Goal: Browse casually

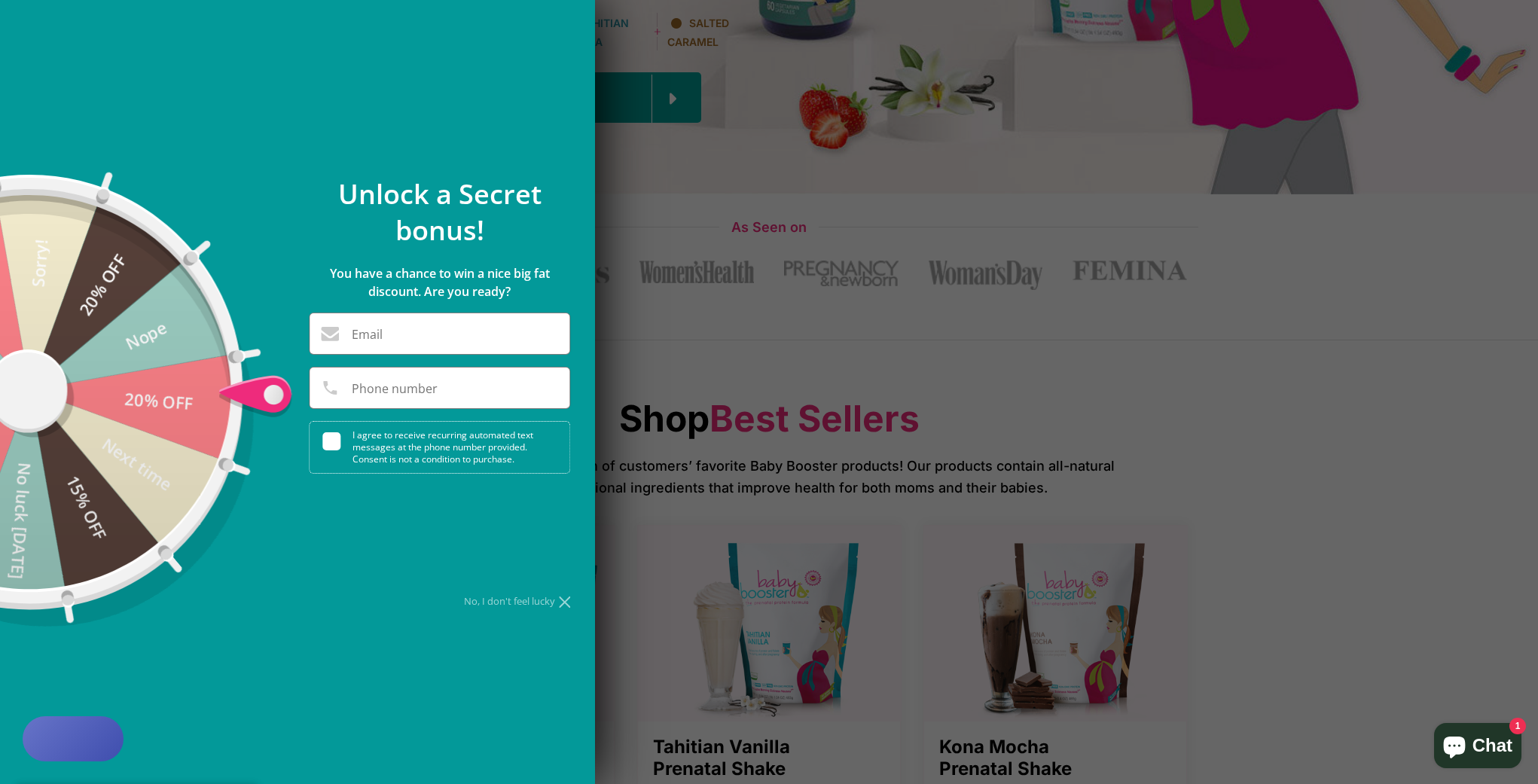
scroll to position [530, 0]
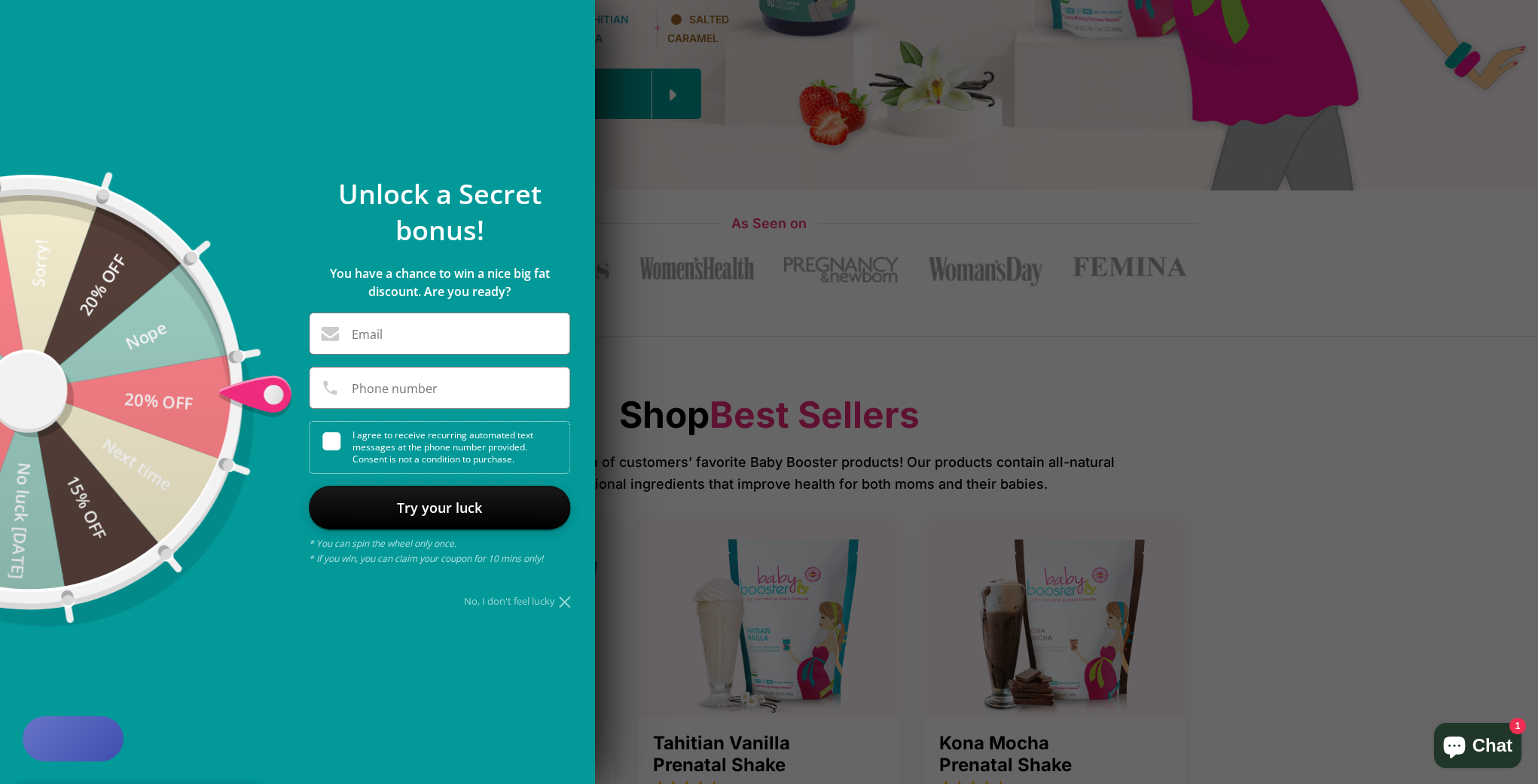
click at [560, 594] on div "**********" at bounding box center [440, 392] width 261 height 431
click at [564, 601] on icon at bounding box center [565, 603] width 12 height 12
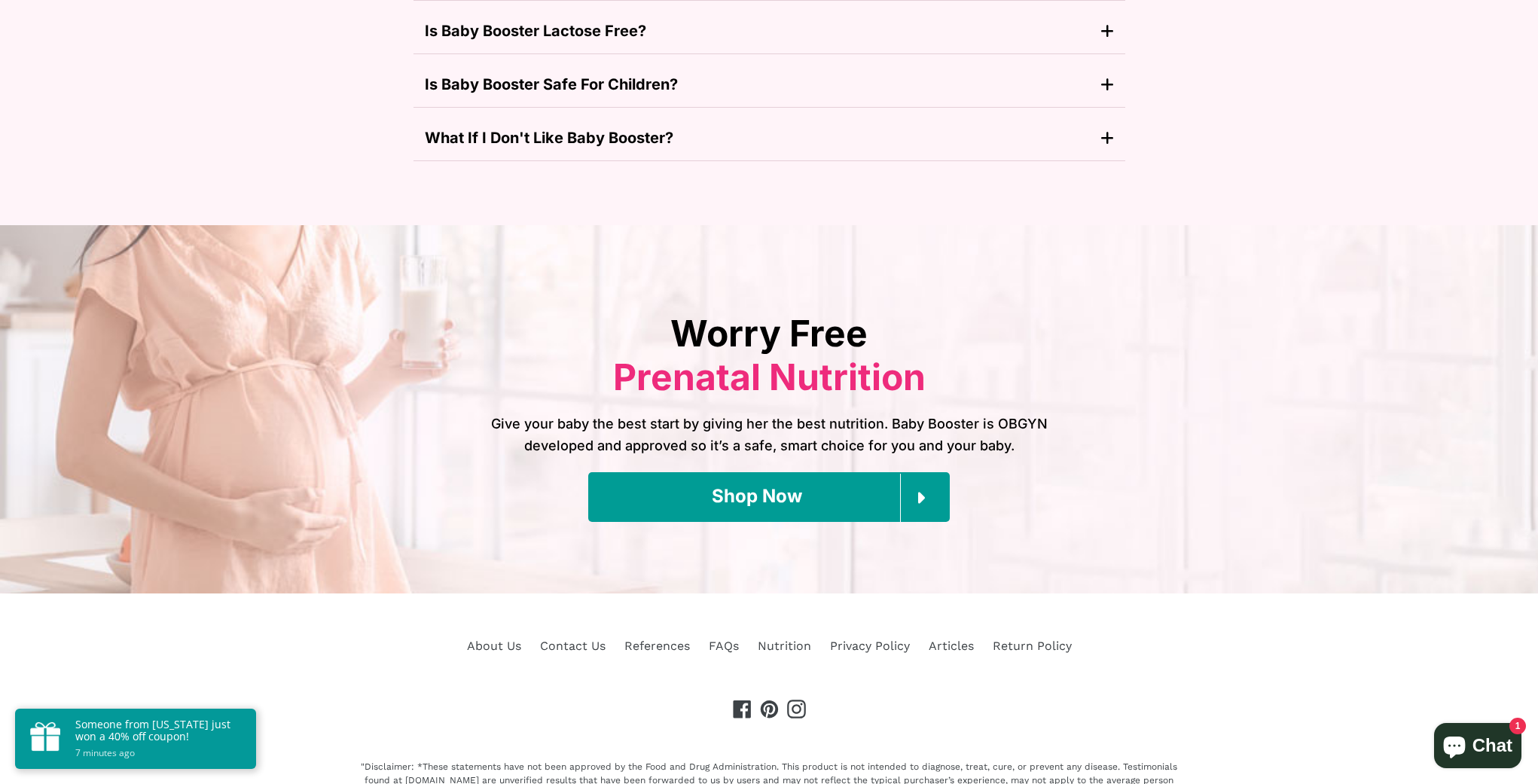
scroll to position [6751, 0]
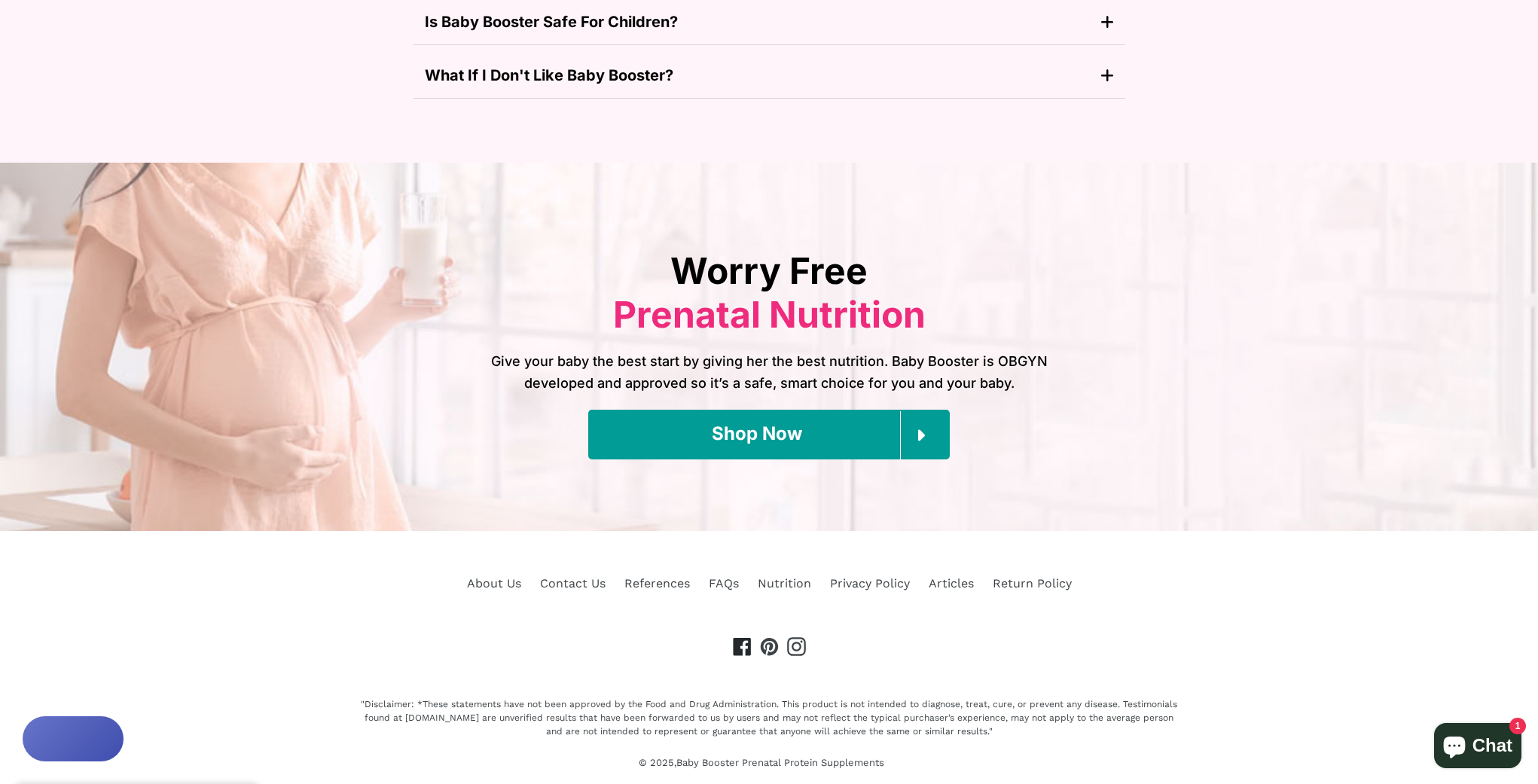
click at [739, 638] on icon at bounding box center [741, 647] width 18 height 18
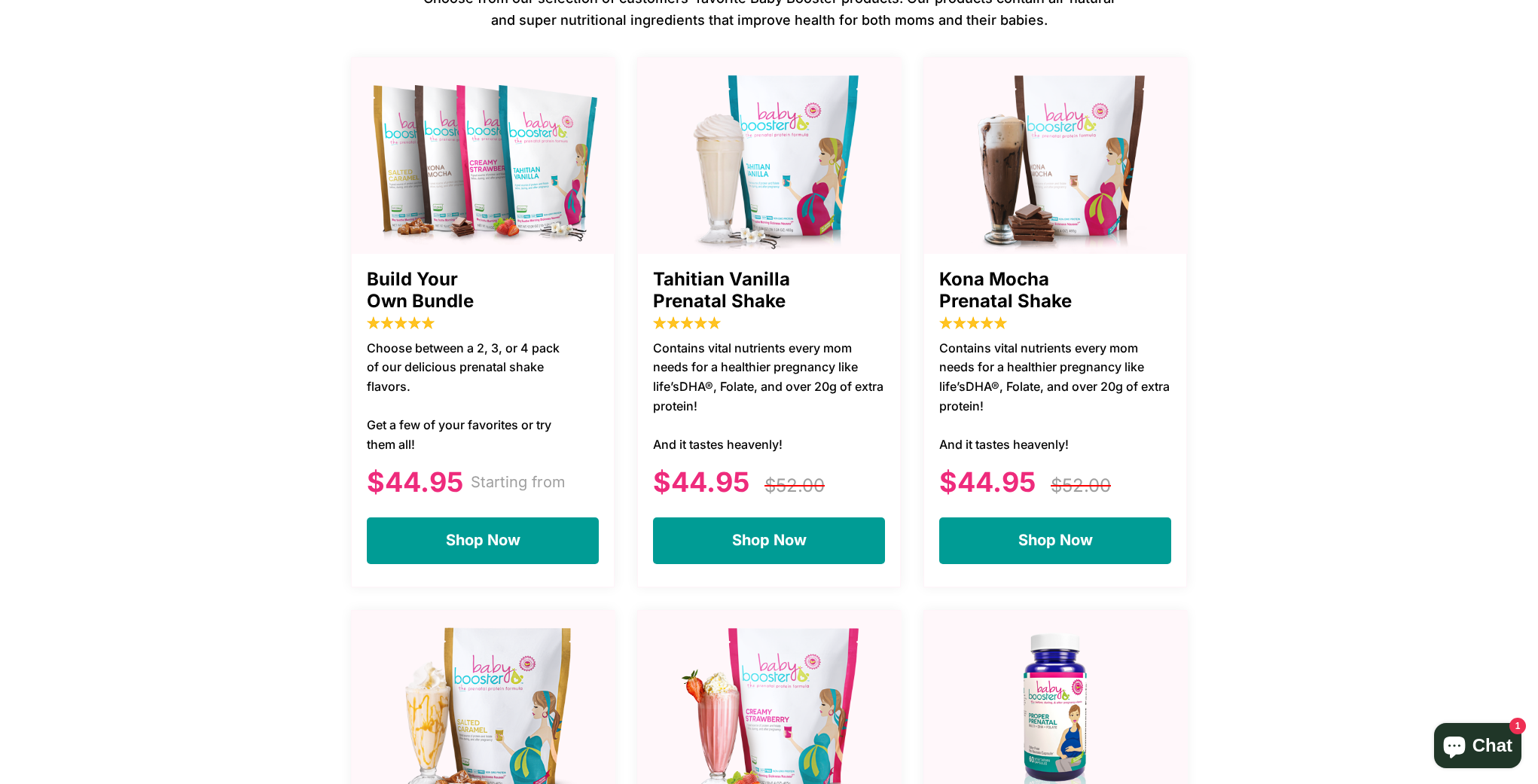
scroll to position [2213, 0]
